Goal: Find contact information: Find contact information

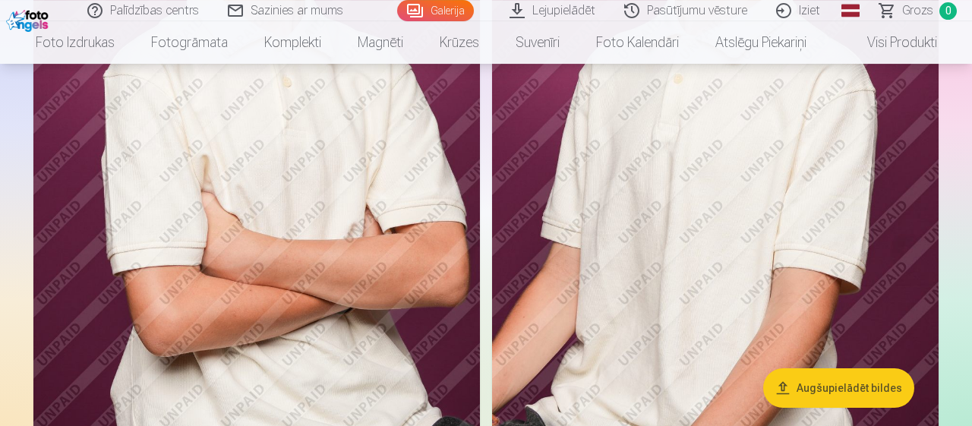
scroll to position [711, 0]
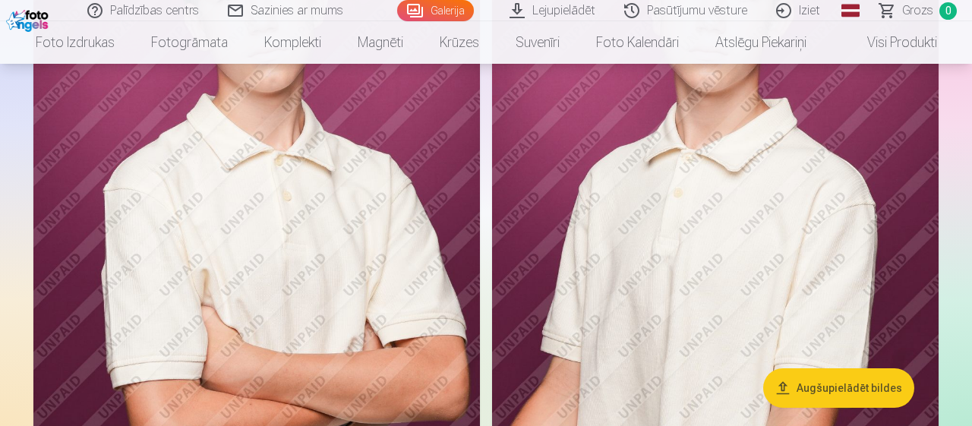
click at [812, 380] on button "Augšupielādēt bildes" at bounding box center [838, 387] width 151 height 39
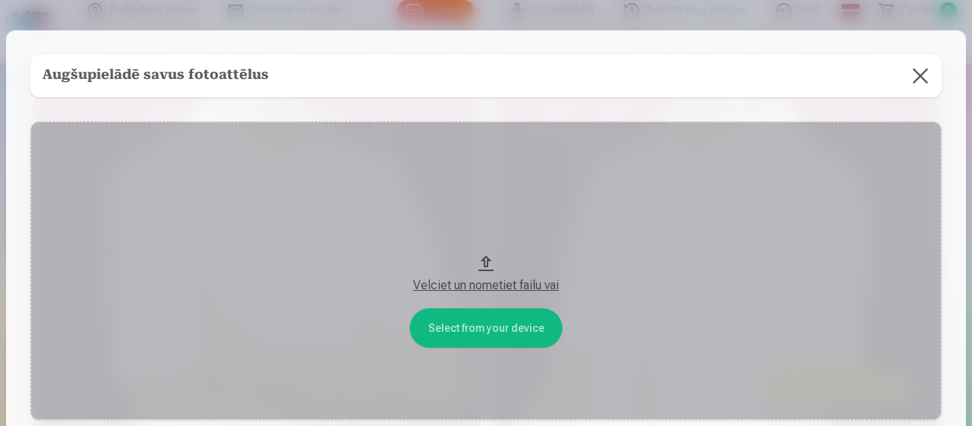
click at [520, 335] on button "Velciet un nometiet failu vai" at bounding box center [485, 270] width 911 height 298
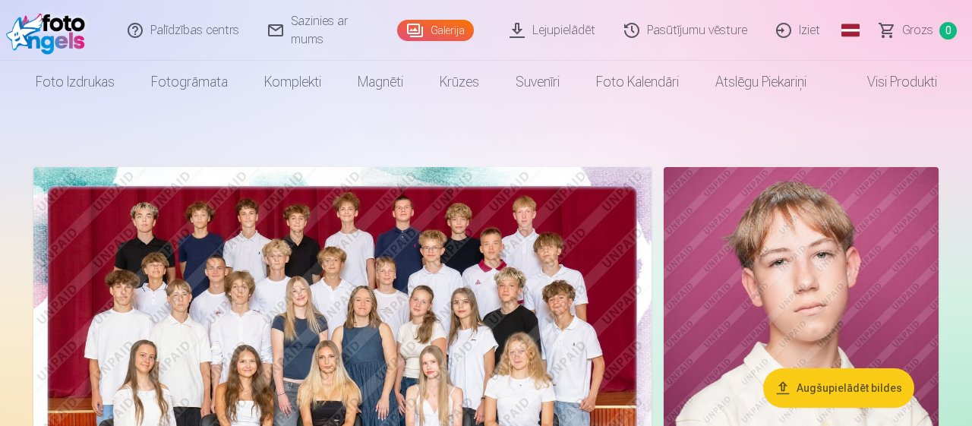
click at [459, 27] on link "Galerija" at bounding box center [435, 30] width 77 height 21
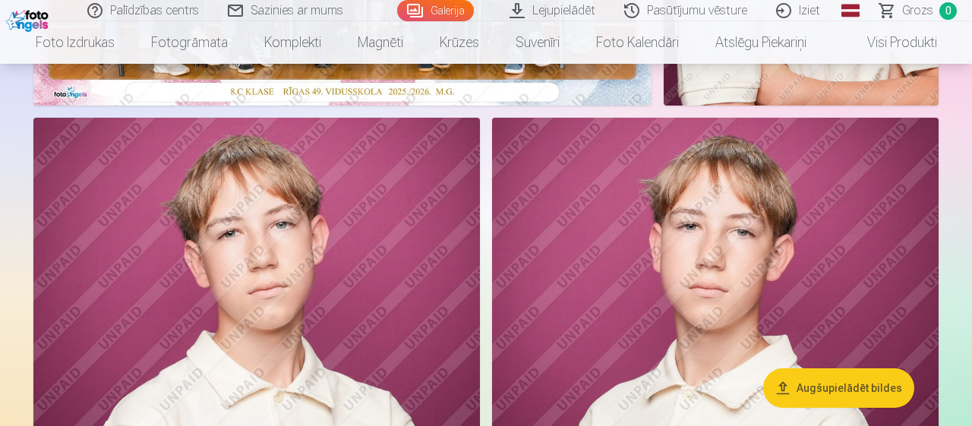
scroll to position [711, 0]
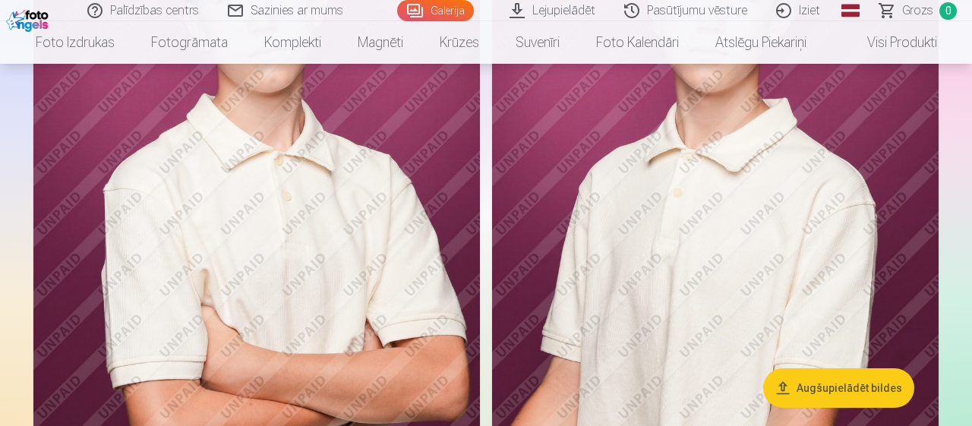
click at [313, 290] on img at bounding box center [256, 216] width 446 height 670
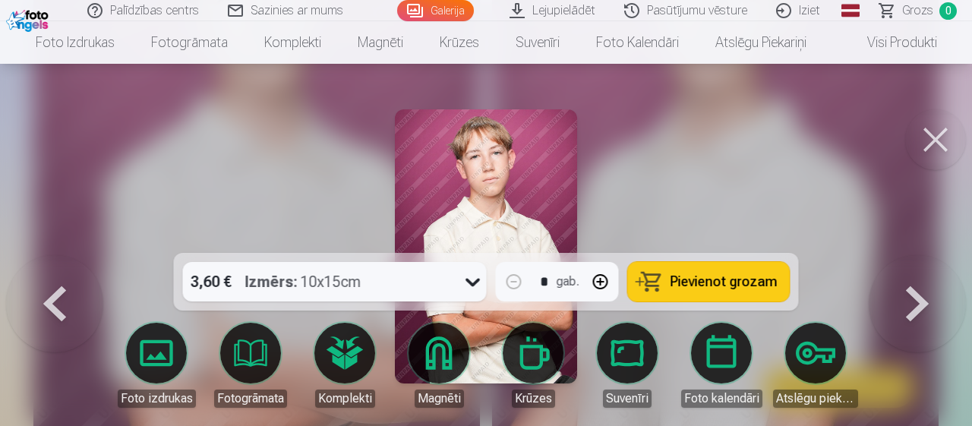
click at [66, 255] on button at bounding box center [54, 255] width 97 height 0
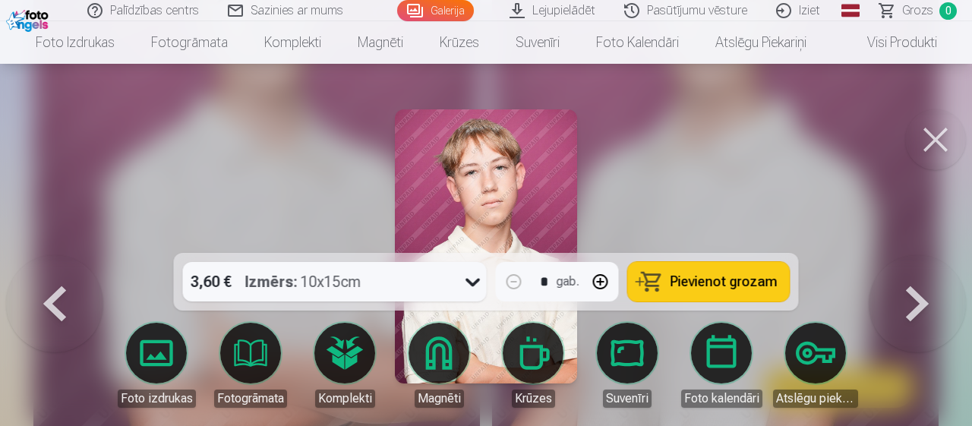
click at [928, 144] on button at bounding box center [935, 139] width 61 height 61
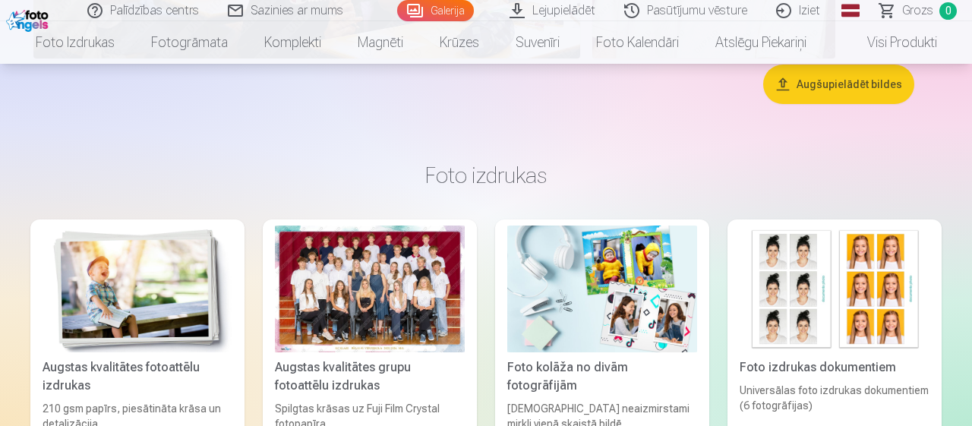
scroll to position [1184, 0]
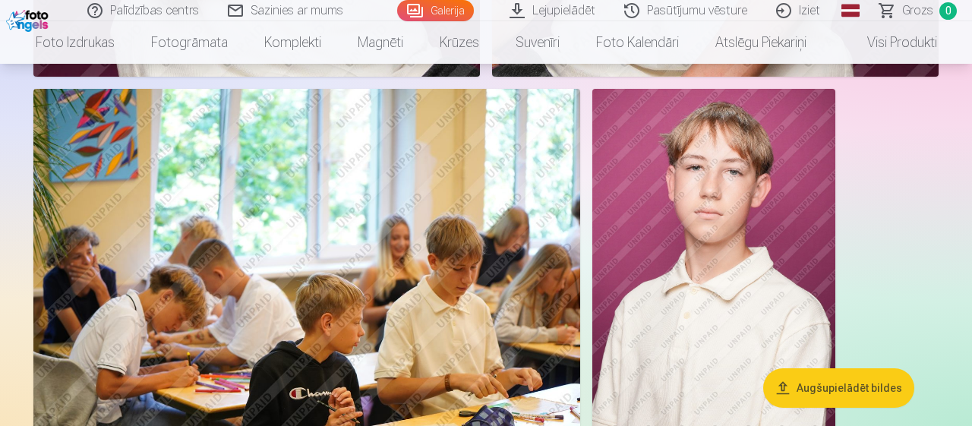
click at [705, 204] on img at bounding box center [713, 271] width 243 height 364
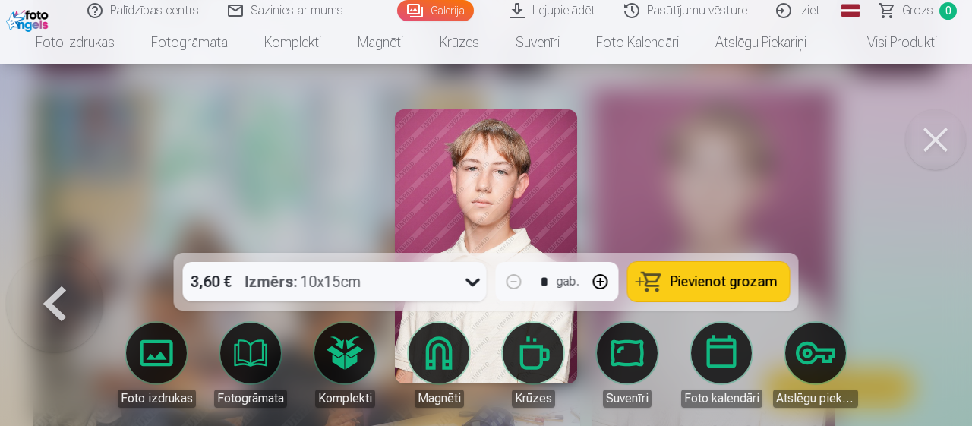
click at [479, 280] on icon at bounding box center [473, 281] width 24 height 24
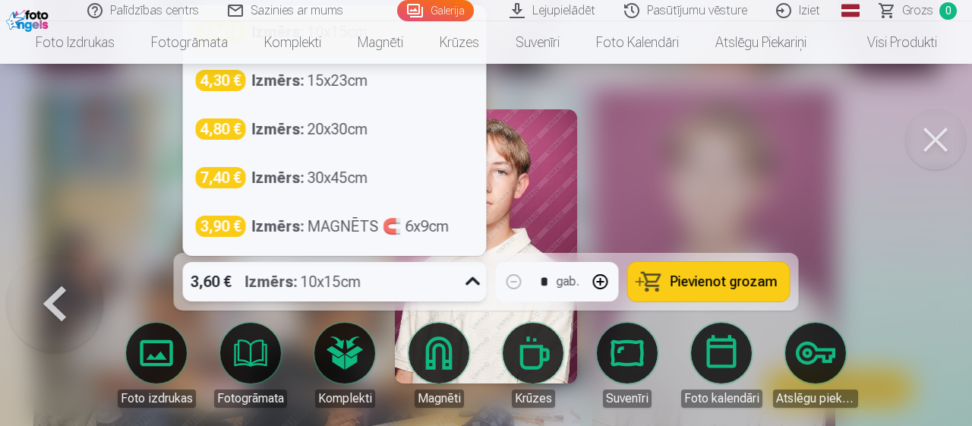
click at [479, 280] on icon at bounding box center [473, 281] width 24 height 24
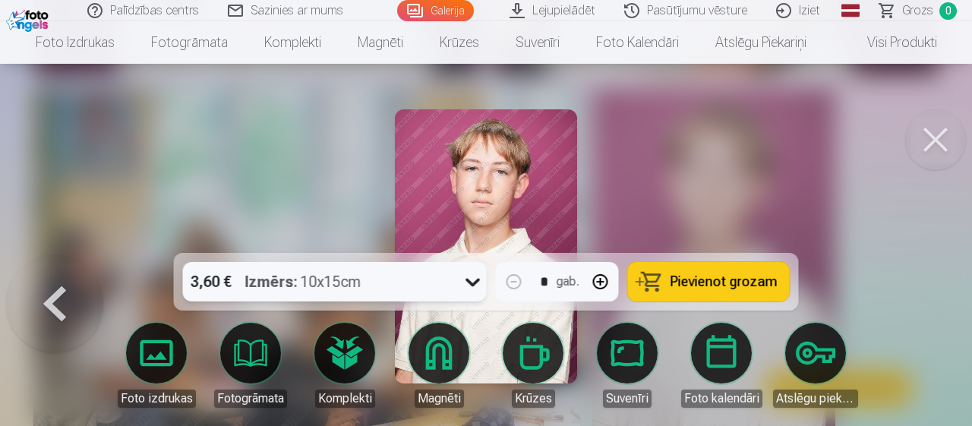
click at [937, 139] on button at bounding box center [935, 139] width 61 height 61
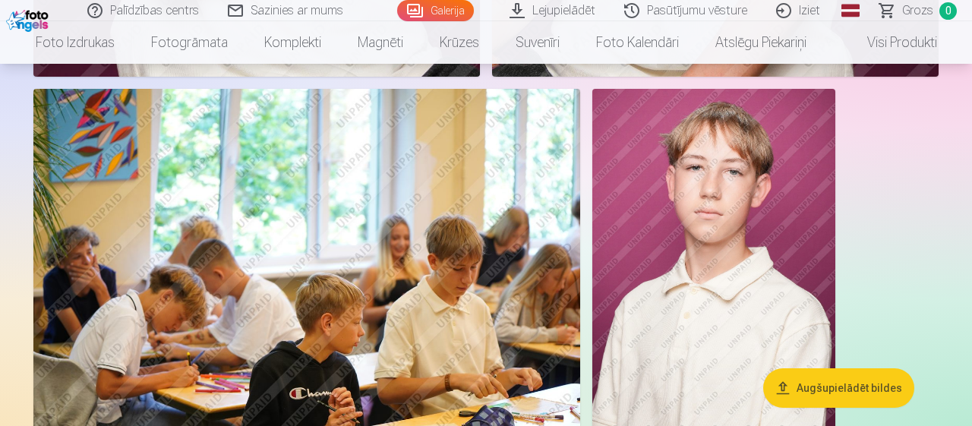
click at [290, 13] on link "Sazinies ar mums" at bounding box center [286, 10] width 144 height 21
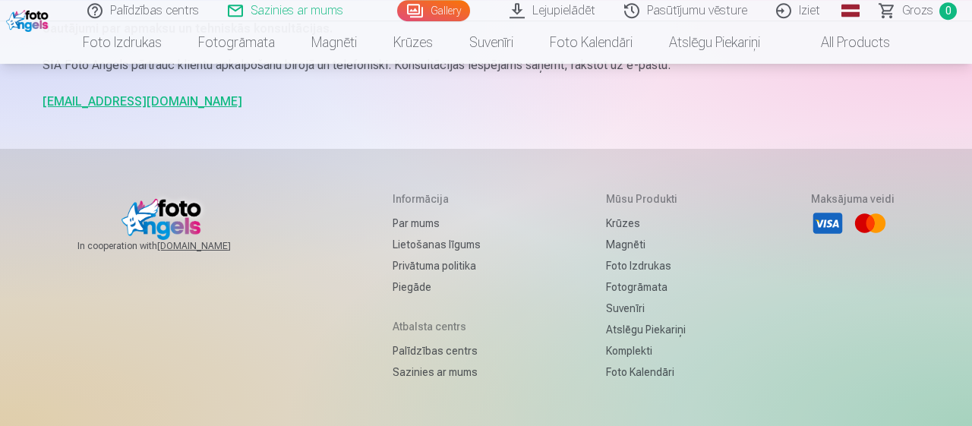
scroll to position [316, 0]
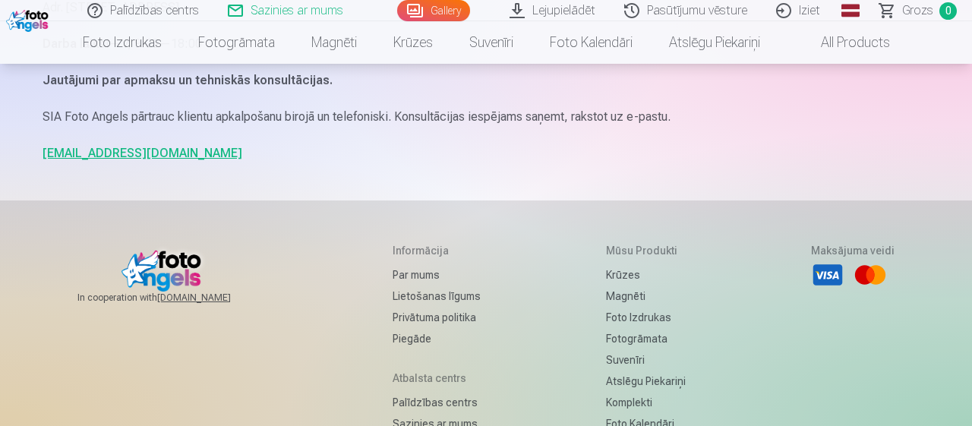
click at [112, 154] on link "info@fotoangels.lv" at bounding box center [143, 153] width 200 height 14
